Goal: Transaction & Acquisition: Book appointment/travel/reservation

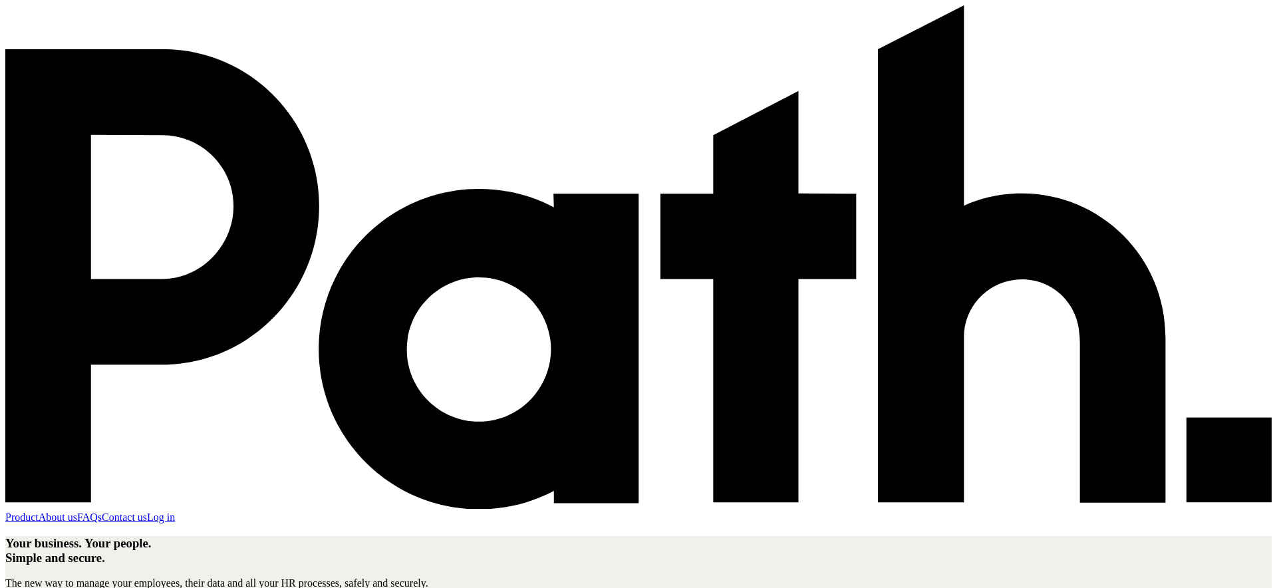
click at [175, 512] on link "Log in" at bounding box center [161, 517] width 28 height 11
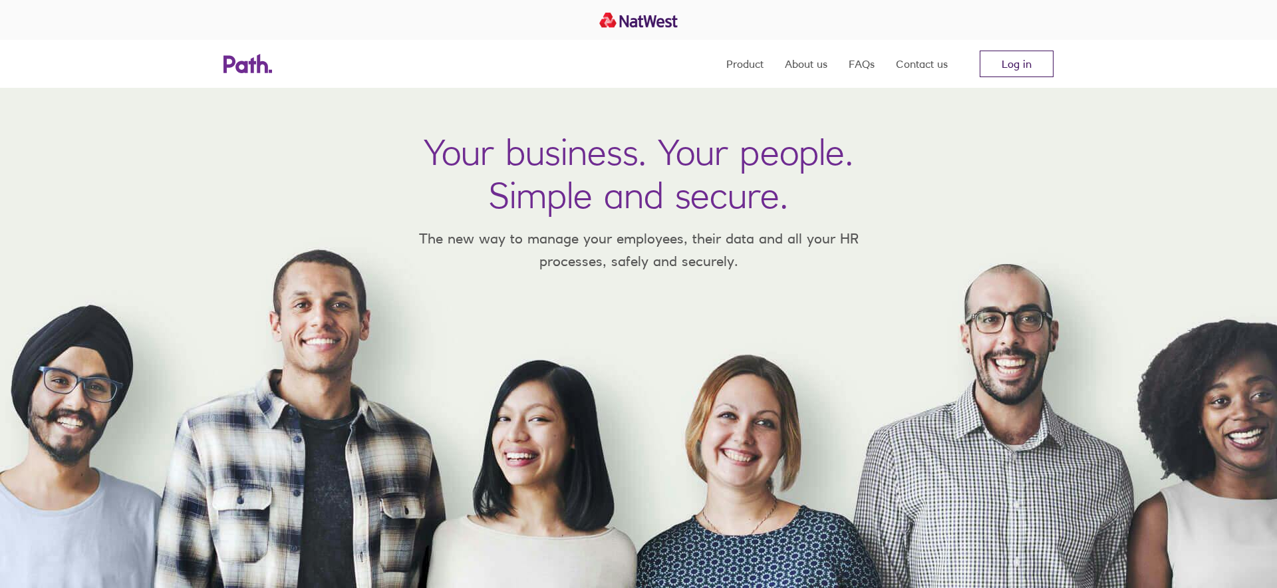
click at [1019, 56] on link "Log in" at bounding box center [1017, 64] width 74 height 27
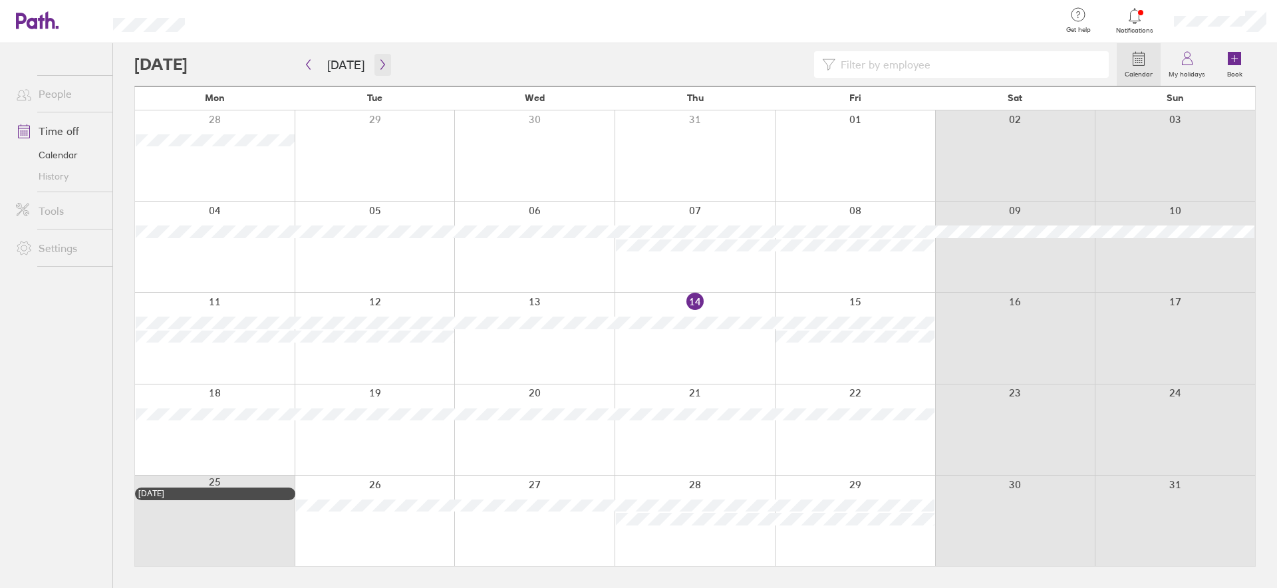
click at [381, 71] on button "button" at bounding box center [383, 65] width 17 height 22
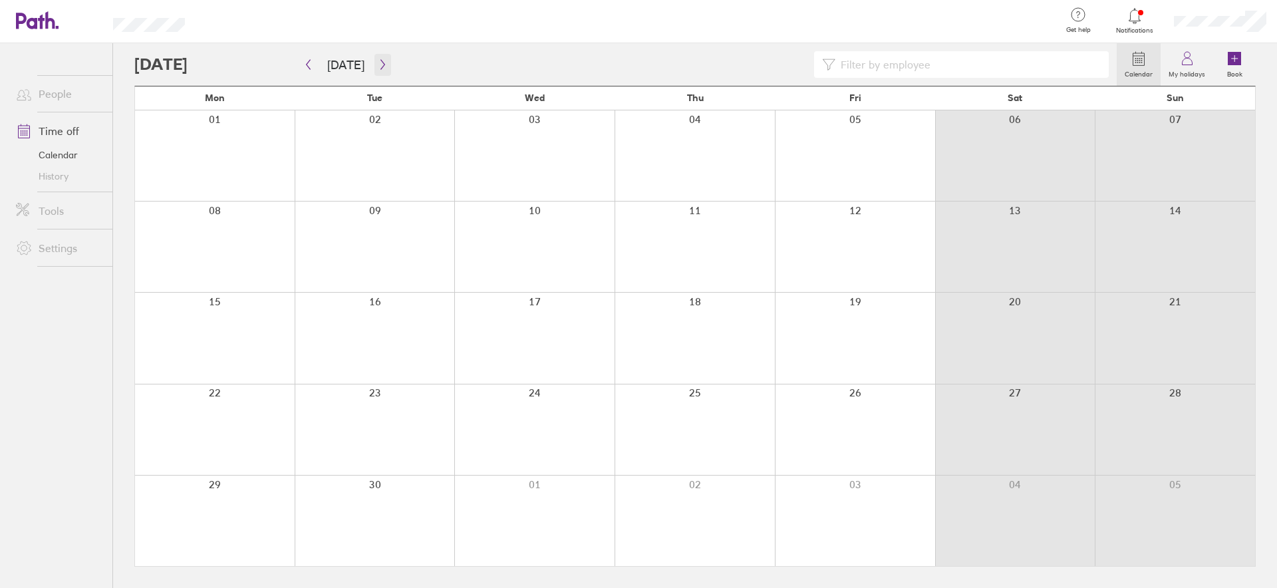
click at [379, 69] on icon "button" at bounding box center [383, 64] width 10 height 11
click at [378, 65] on icon "button" at bounding box center [383, 64] width 10 height 11
click at [382, 69] on icon "button" at bounding box center [383, 64] width 10 height 11
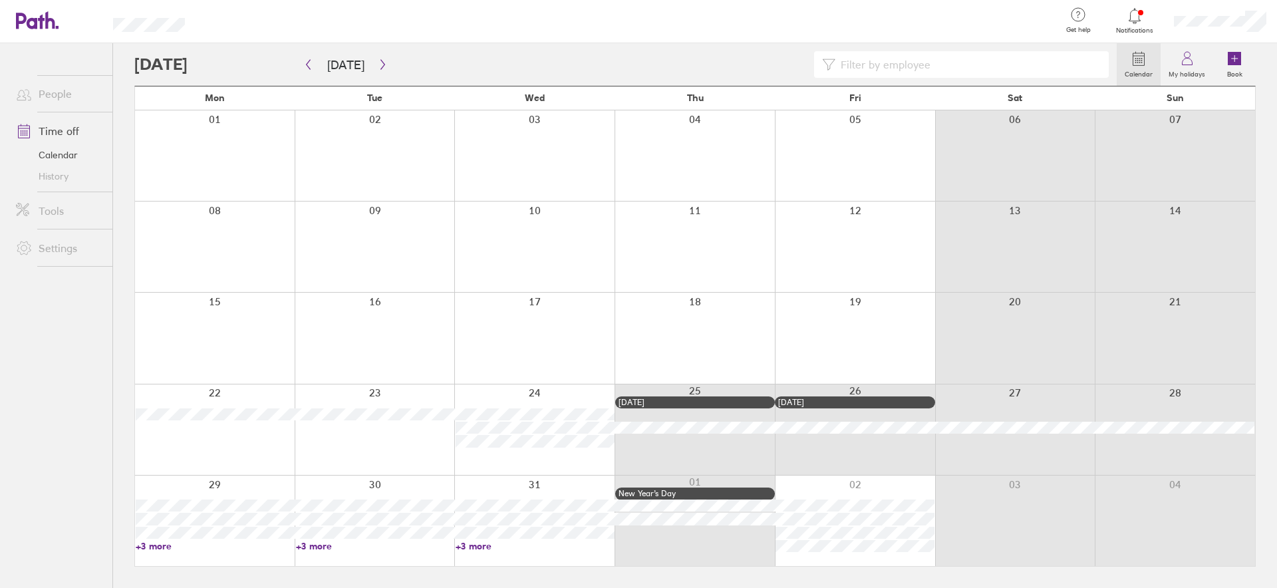
click at [186, 546] on link "+3 more" at bounding box center [215, 546] width 159 height 12
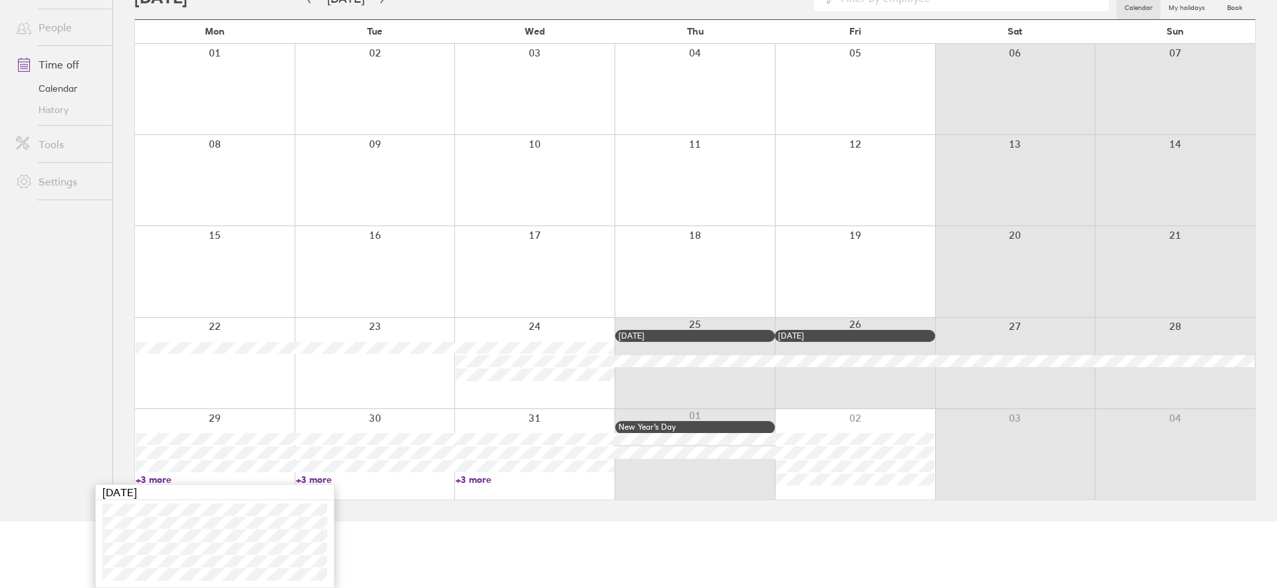
click at [224, 377] on div at bounding box center [215, 363] width 160 height 90
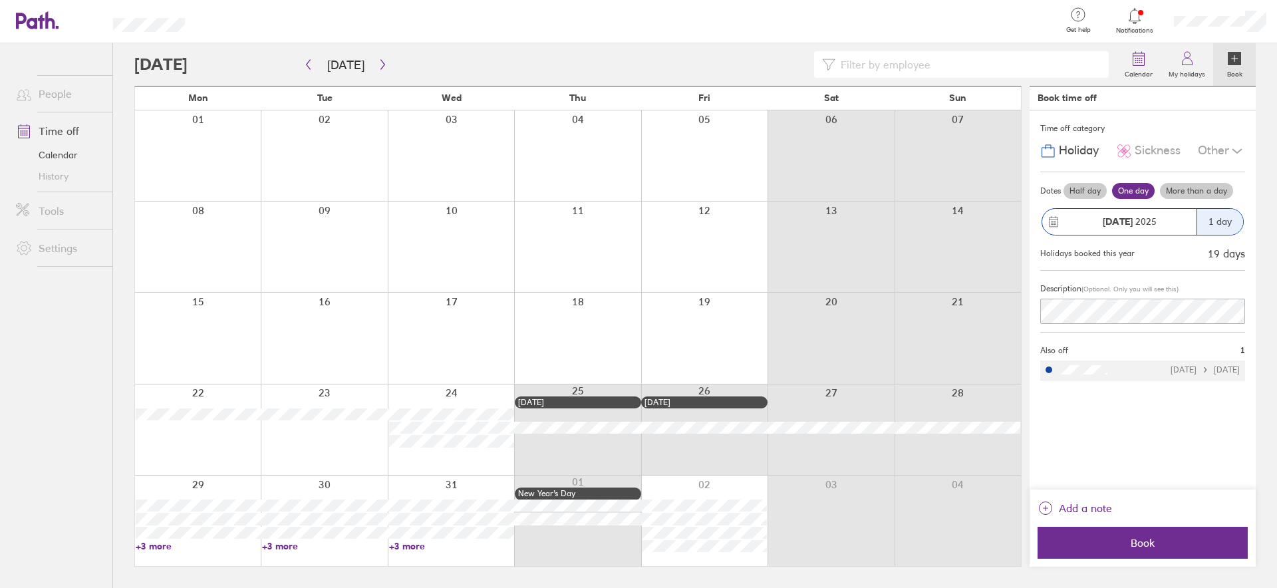
click at [1200, 220] on div "1 day" at bounding box center [1220, 222] width 47 height 26
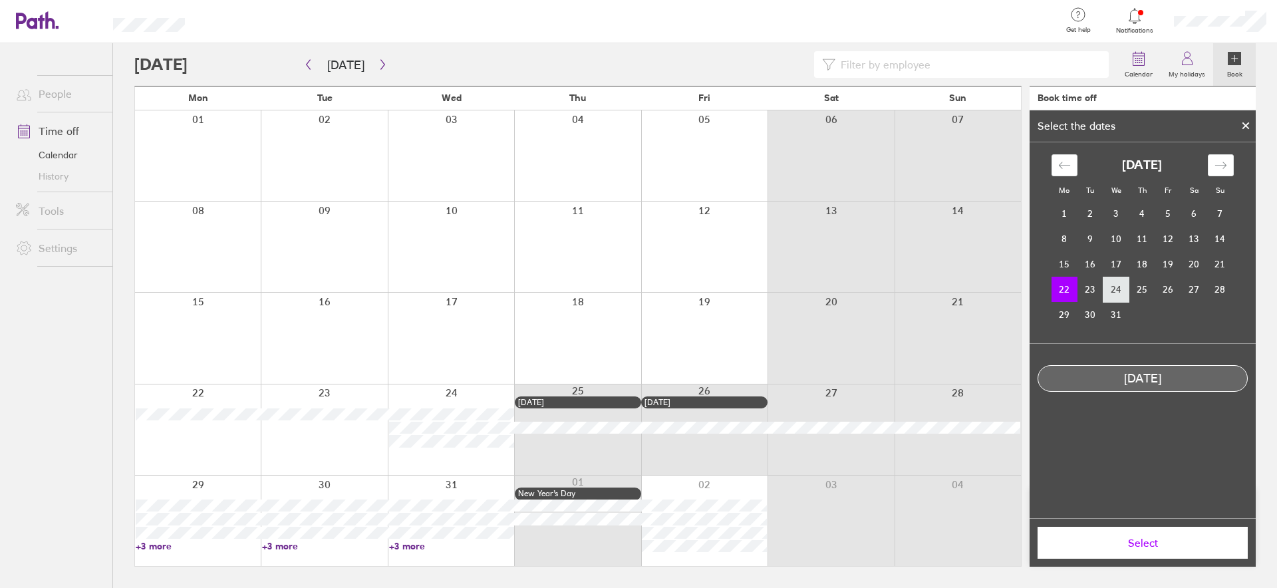
click at [1115, 287] on td "24" at bounding box center [1117, 289] width 26 height 25
click at [1070, 292] on td "22" at bounding box center [1065, 289] width 26 height 25
click at [1120, 283] on td "24" at bounding box center [1117, 289] width 26 height 25
click at [1072, 292] on td "22" at bounding box center [1065, 289] width 26 height 25
click at [1246, 126] on icon at bounding box center [1245, 125] width 5 height 5
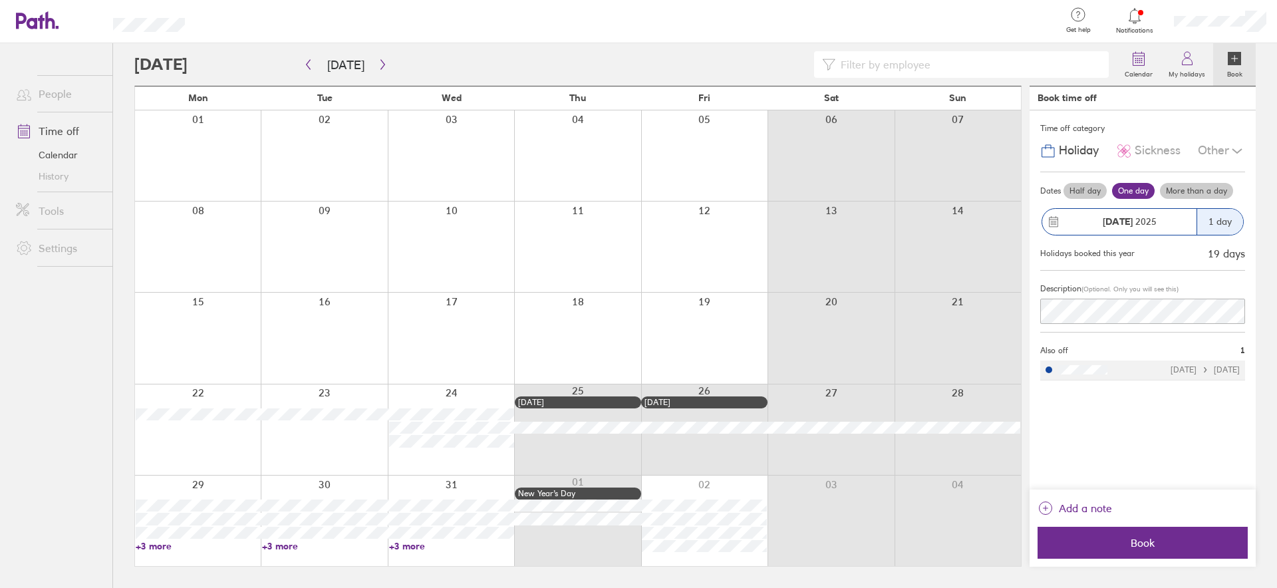
click at [1185, 191] on label "More than a day" at bounding box center [1196, 191] width 73 height 16
click at [0, 0] on input "More than a day" at bounding box center [0, 0] width 0 height 0
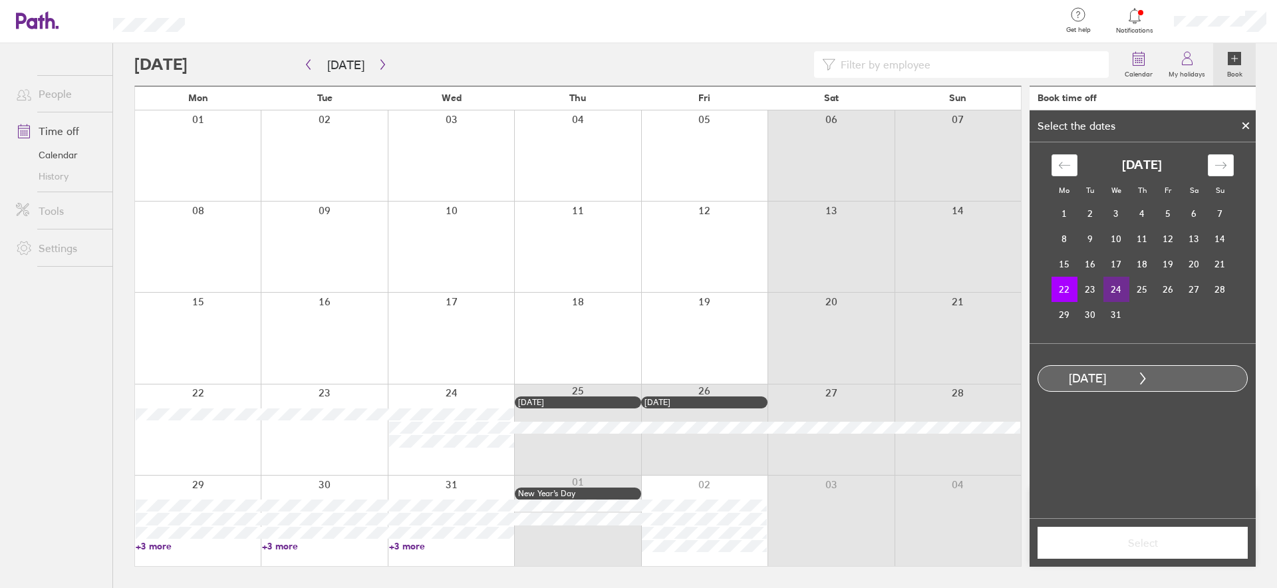
click at [1124, 289] on td "24" at bounding box center [1117, 289] width 26 height 25
click at [1144, 535] on button "Select" at bounding box center [1143, 543] width 210 height 32
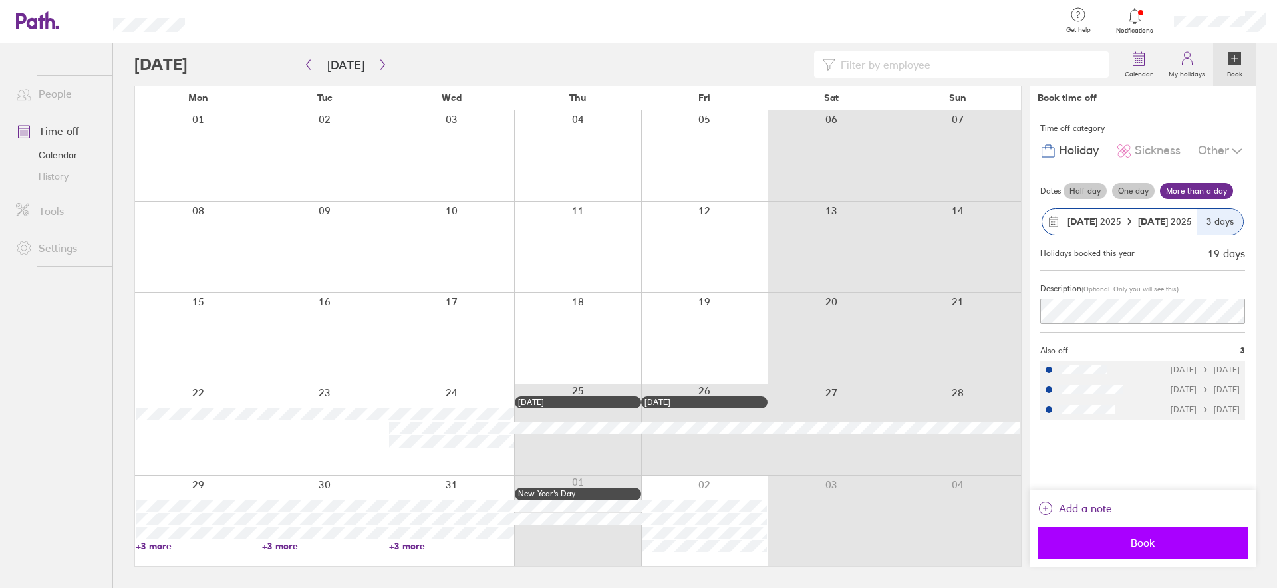
click at [1156, 543] on span "Book" at bounding box center [1143, 543] width 192 height 12
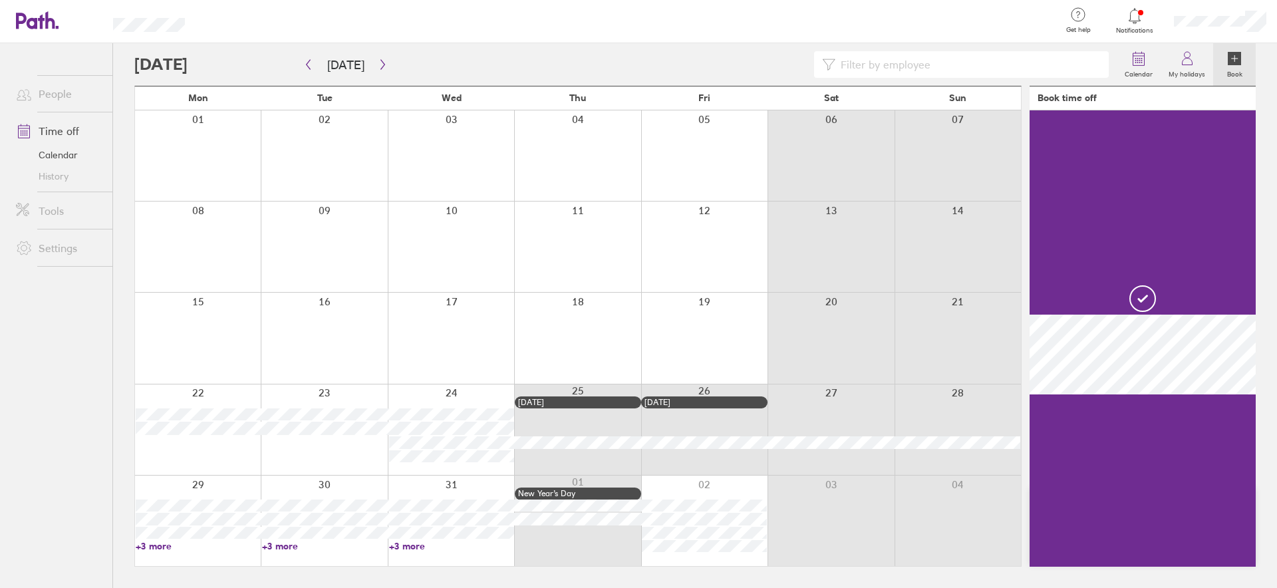
click at [212, 488] on div at bounding box center [198, 521] width 126 height 90
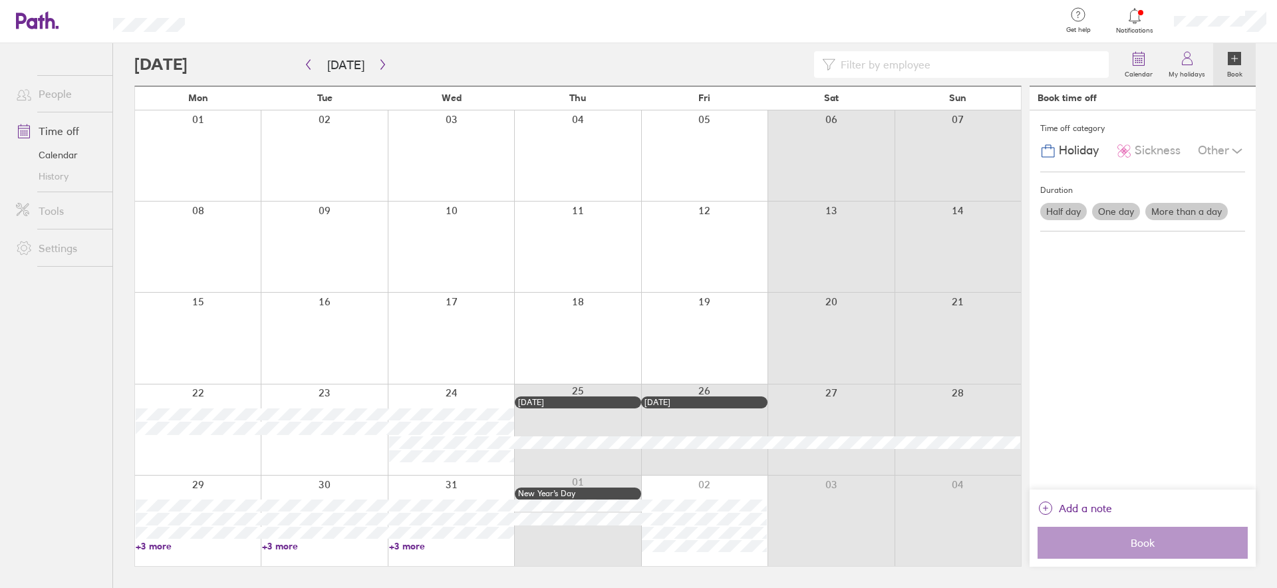
click at [194, 486] on div at bounding box center [198, 521] width 126 height 90
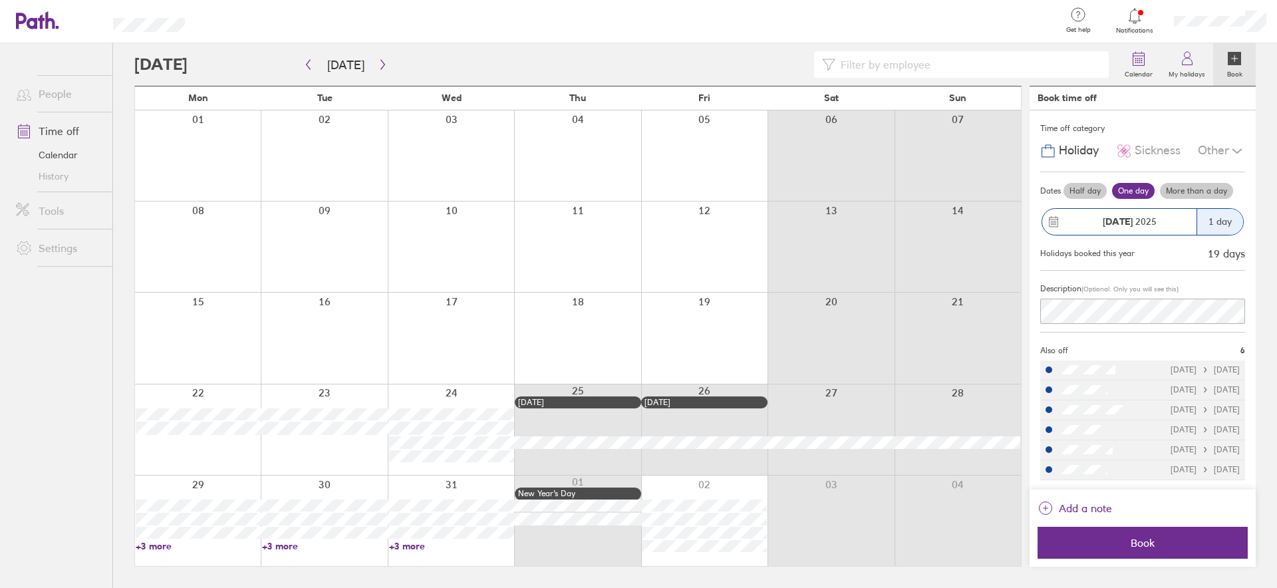
click at [1189, 192] on label "More than a day" at bounding box center [1196, 191] width 73 height 16
click at [0, 0] on input "More than a day" at bounding box center [0, 0] width 0 height 0
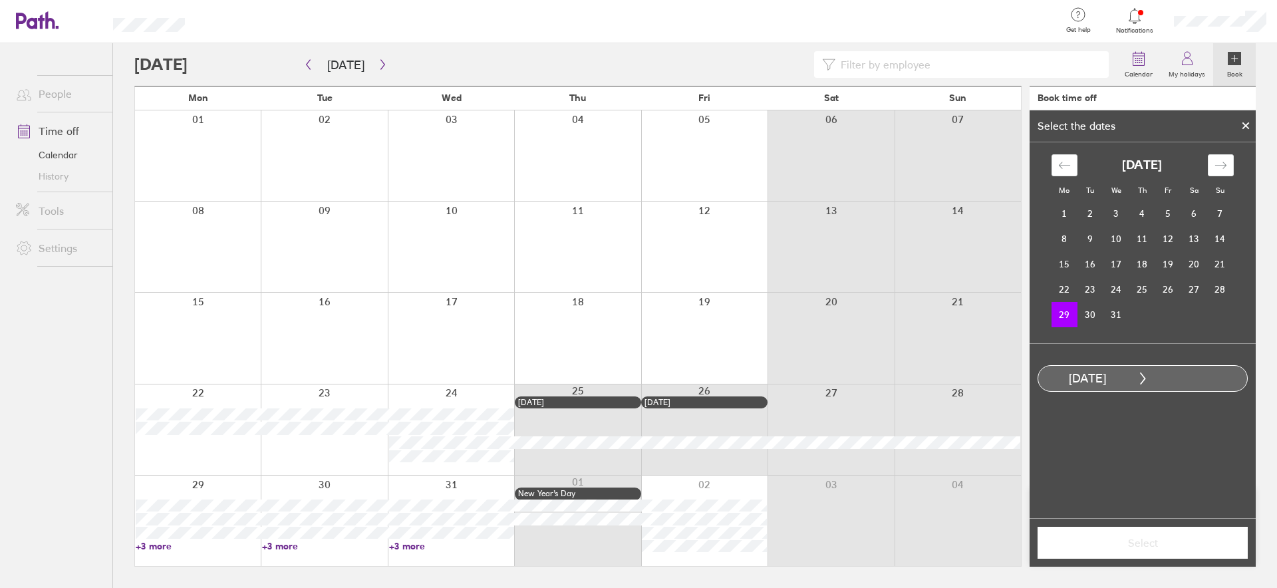
drag, startPoint x: 1117, startPoint y: 313, endPoint x: 1102, endPoint y: 339, distance: 29.5
click at [1118, 313] on td "31" at bounding box center [1117, 314] width 26 height 25
click at [1162, 554] on button "Select" at bounding box center [1143, 543] width 210 height 32
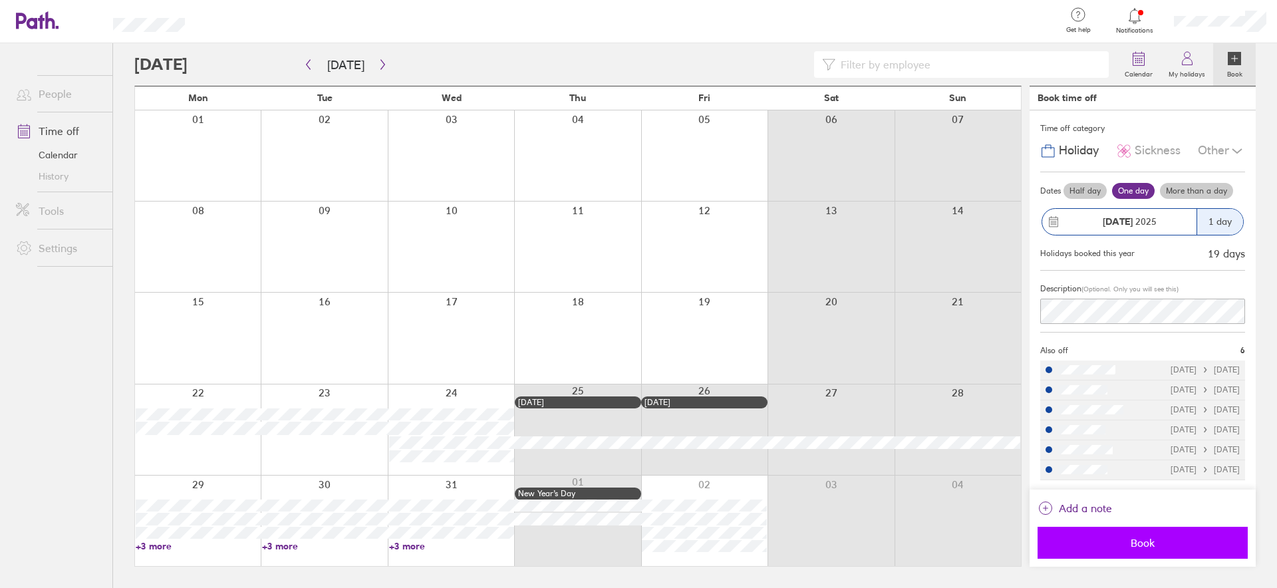
click at [1128, 541] on span "Book" at bounding box center [1143, 543] width 192 height 12
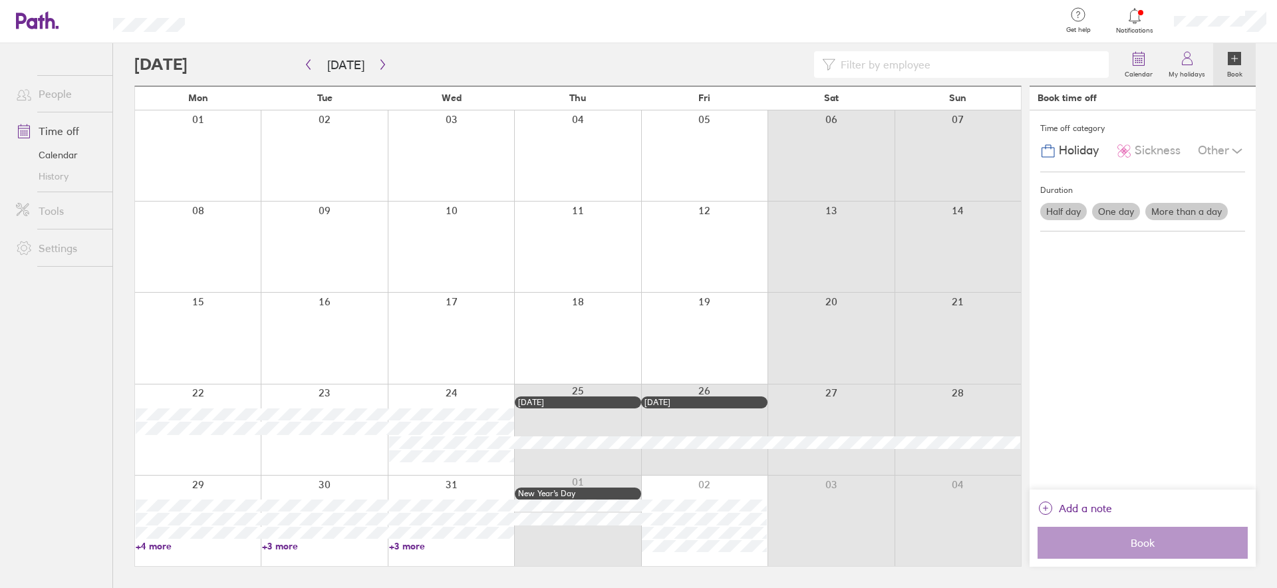
click at [720, 488] on div at bounding box center [704, 521] width 126 height 90
click at [738, 493] on div at bounding box center [704, 521] width 126 height 90
click at [1111, 208] on label "One day" at bounding box center [1116, 211] width 48 height 17
click at [0, 0] on input "One day" at bounding box center [0, 0] width 0 height 0
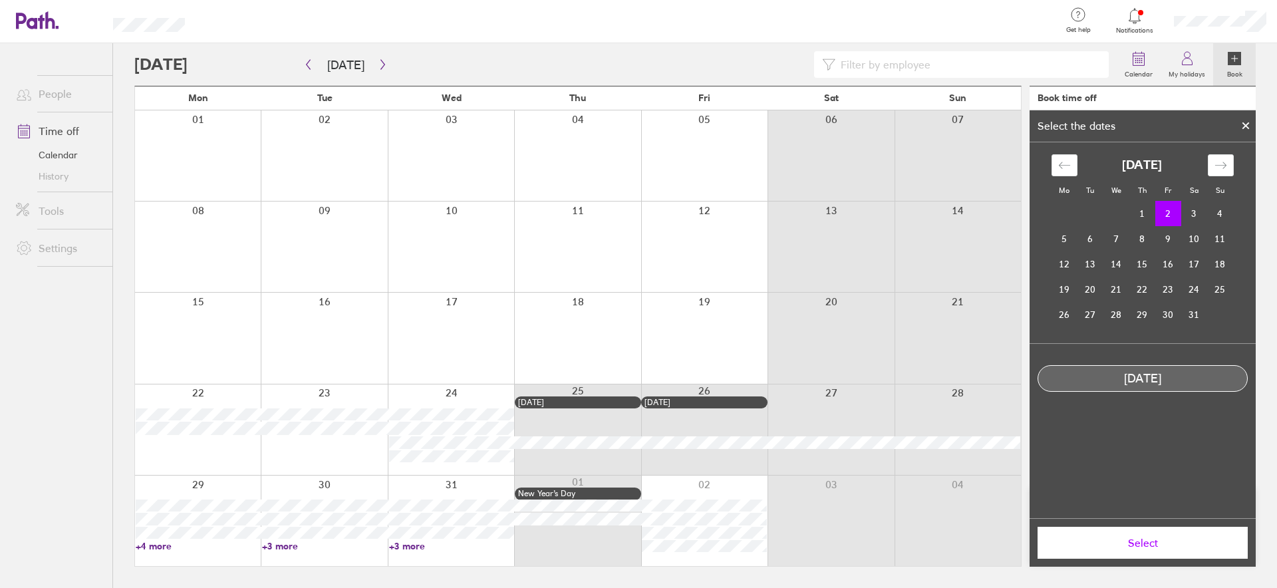
click at [1112, 546] on span "Select" at bounding box center [1143, 543] width 192 height 12
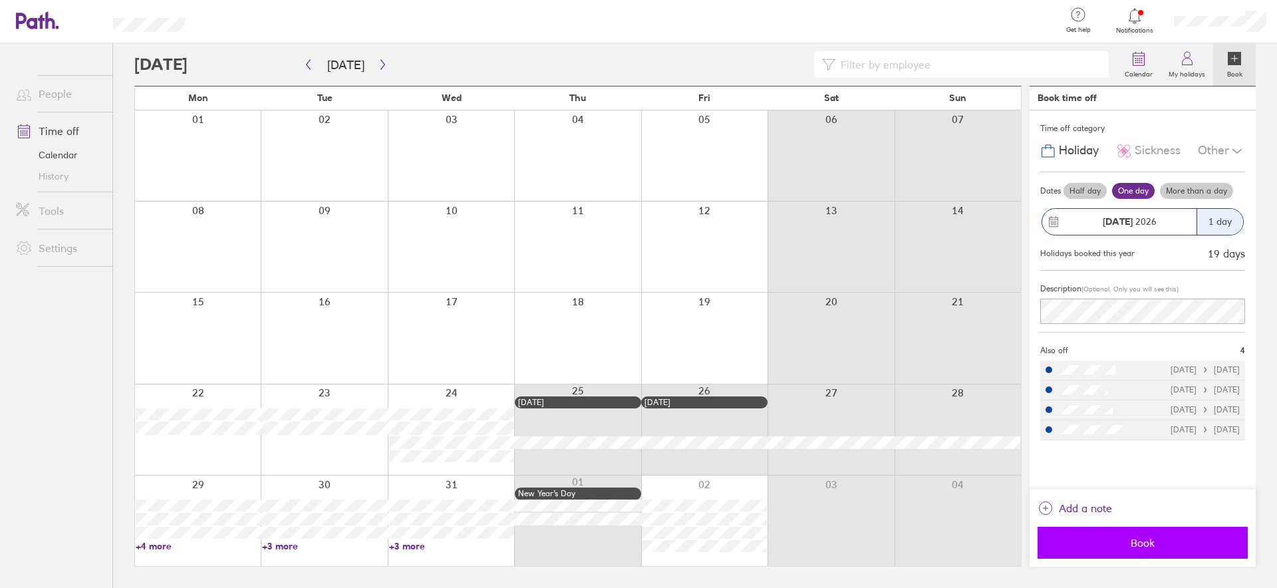
click at [1155, 545] on span "Book" at bounding box center [1143, 543] width 192 height 12
